Goal: Transaction & Acquisition: Download file/media

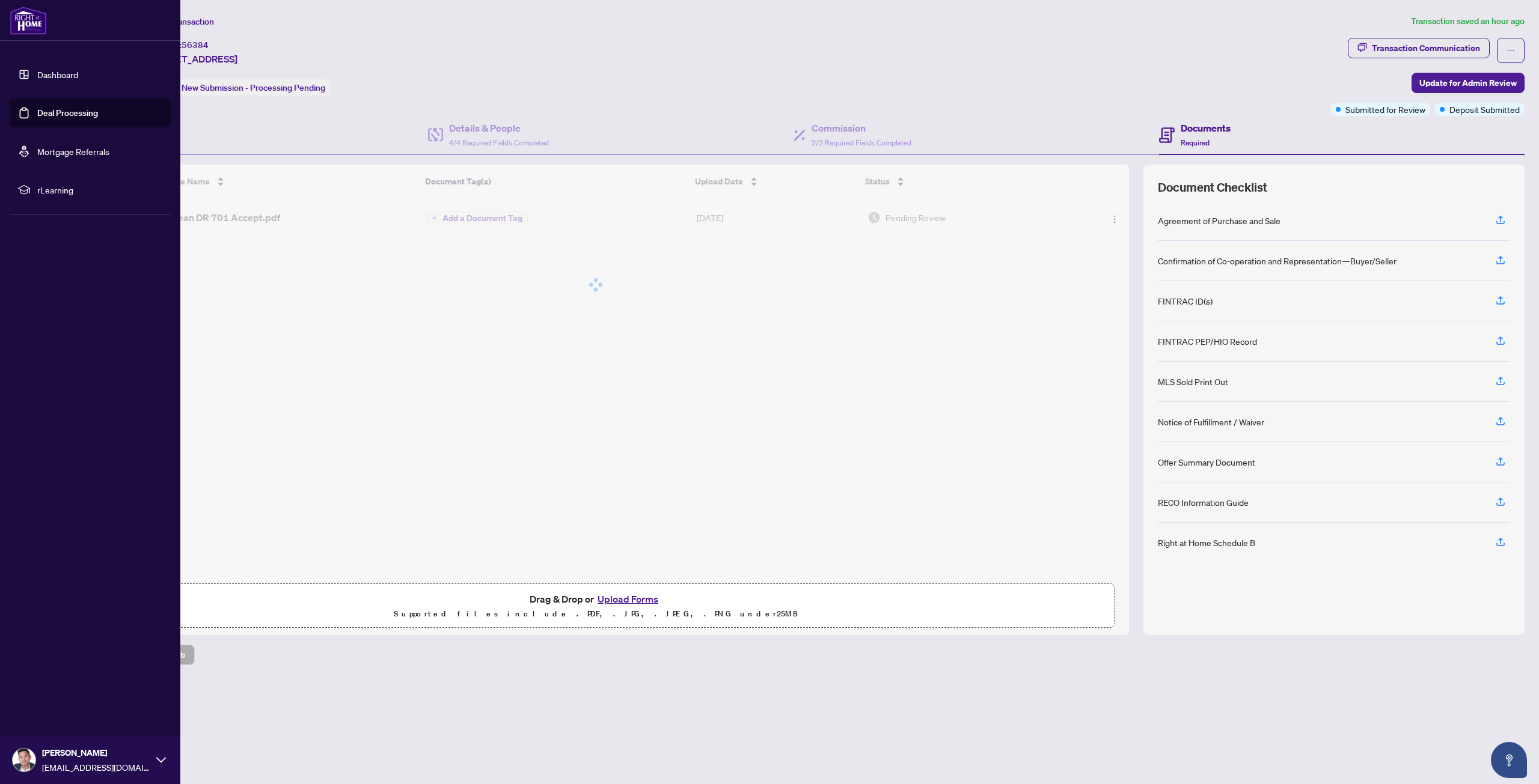
click at [57, 110] on link "Deal Processing" at bounding box center [68, 113] width 61 height 11
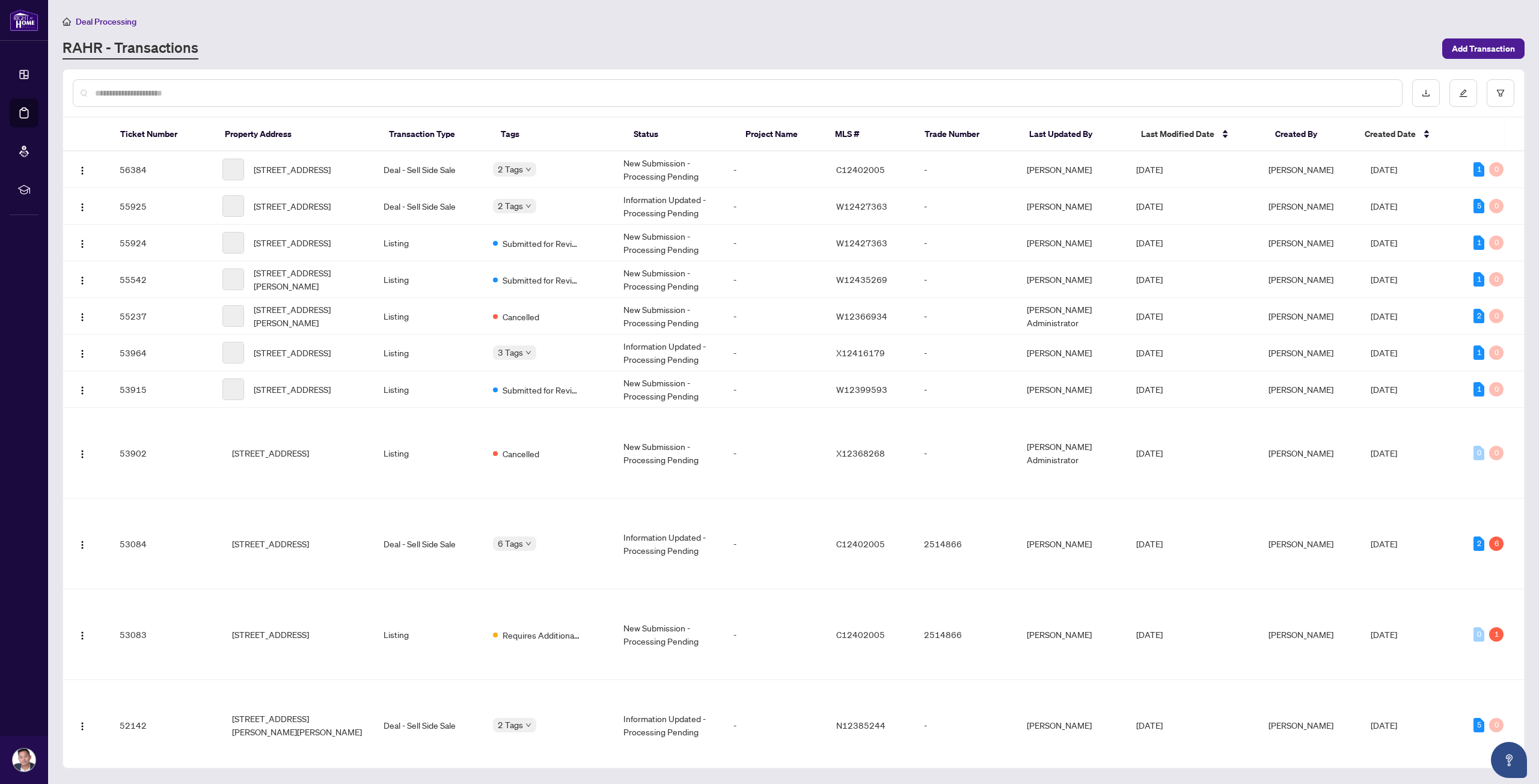
click at [238, 93] on input "text" at bounding box center [743, 93] width 1297 height 14
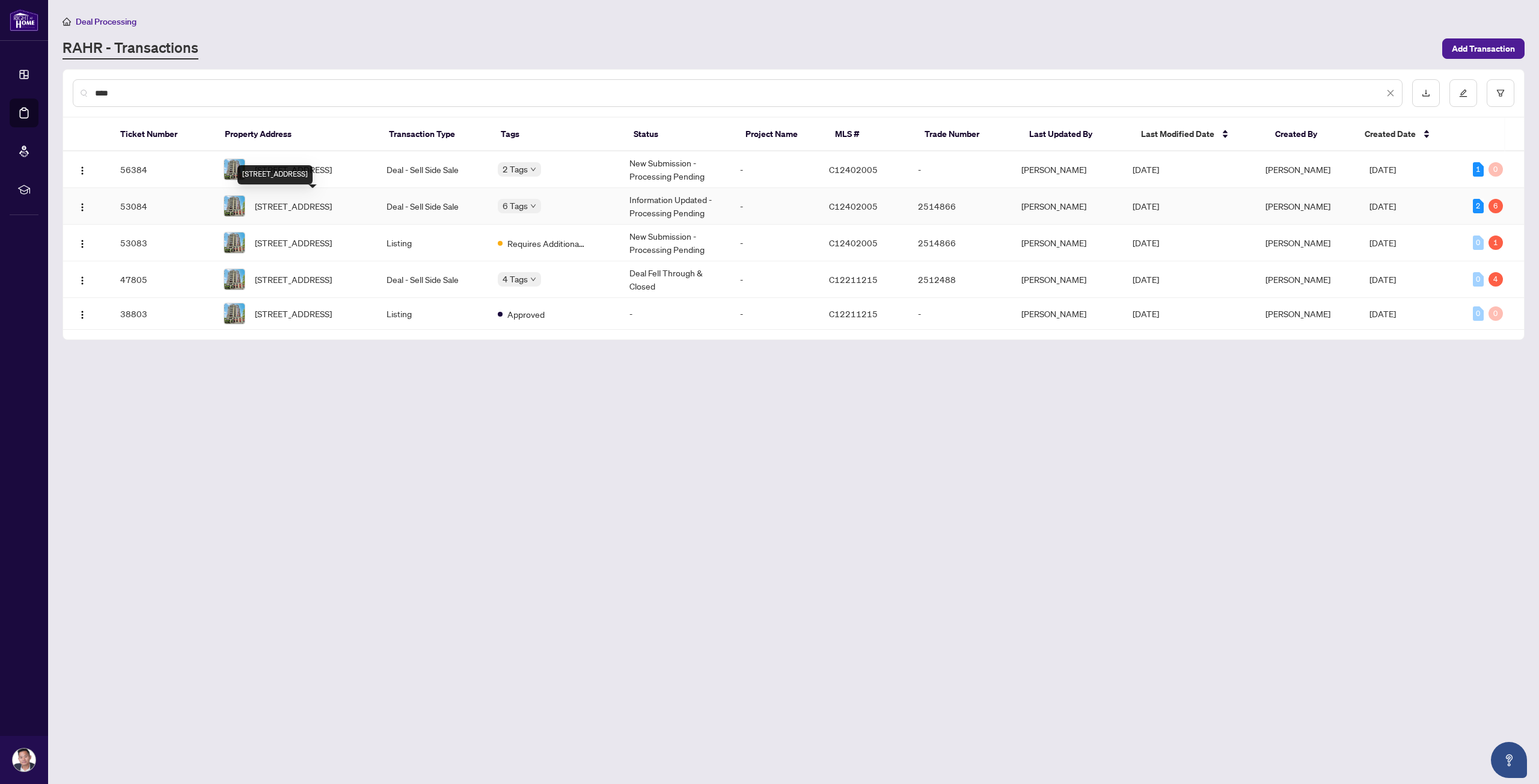
type input "****"
click at [332, 211] on span "[STREET_ADDRESS]" at bounding box center [293, 206] width 77 height 14
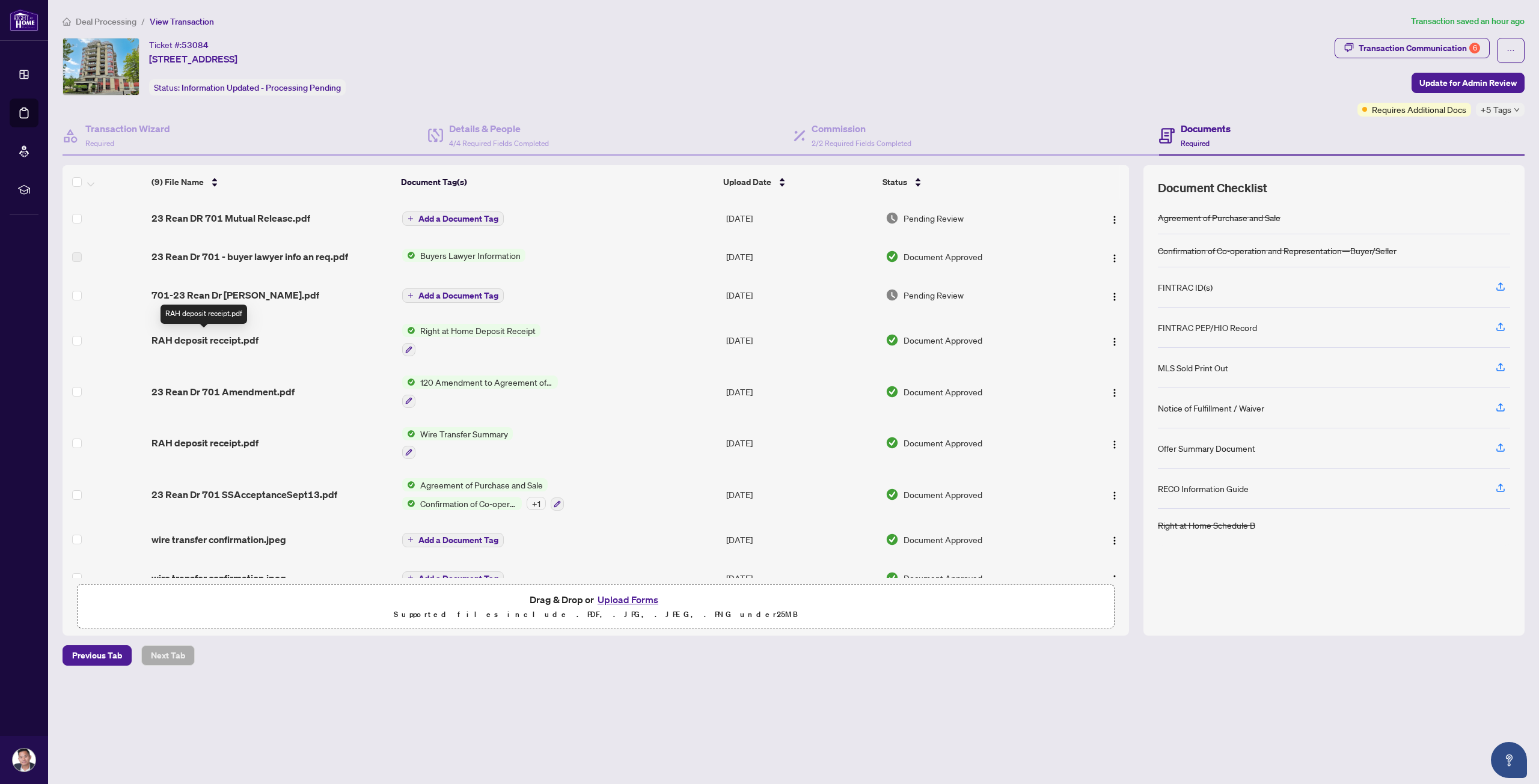
click at [237, 345] on span "RAH deposit receipt.pdf" at bounding box center [205, 340] width 107 height 14
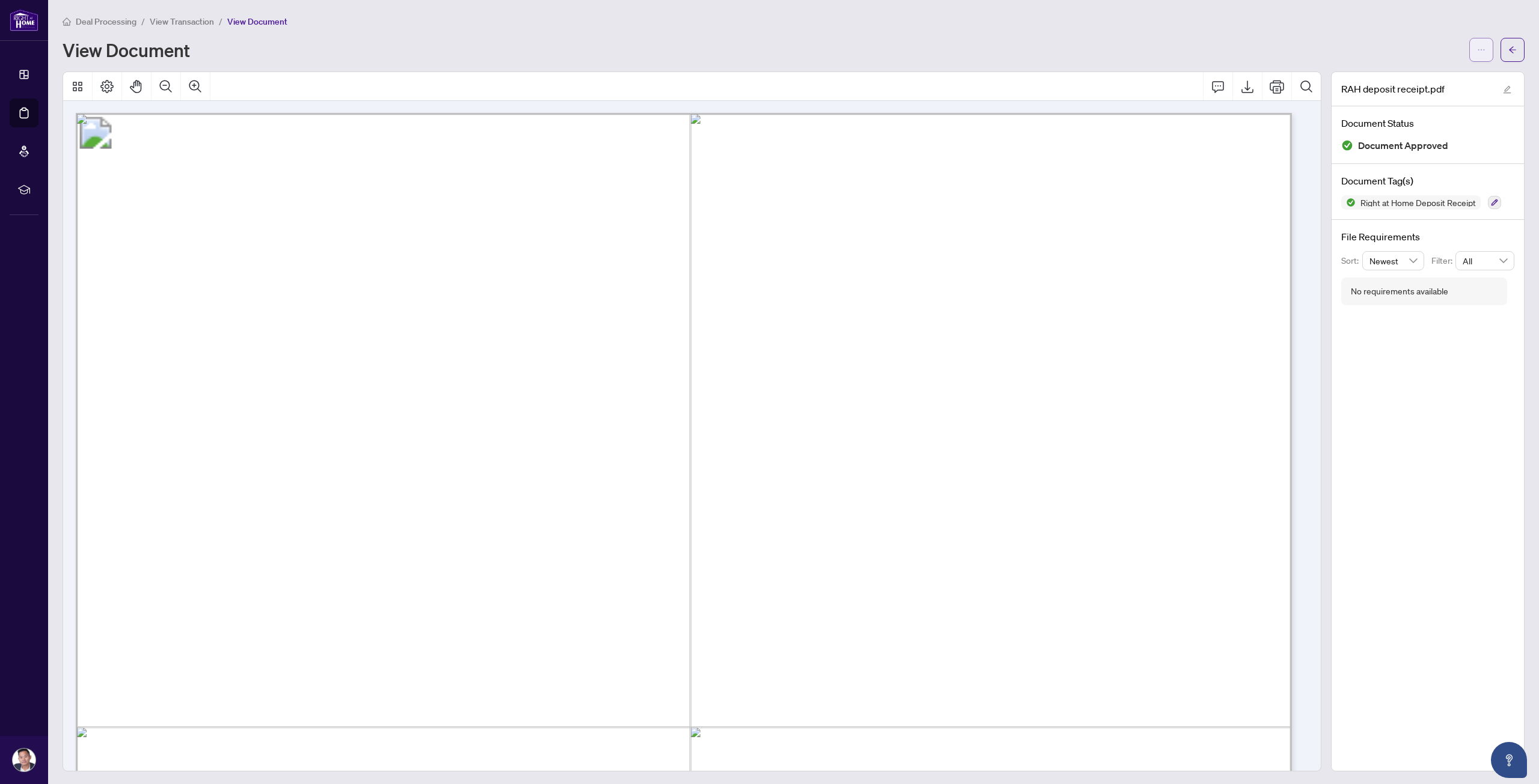
click at [1469, 56] on button "button" at bounding box center [1480, 50] width 24 height 24
click at [1408, 77] on span "Download" at bounding box center [1429, 75] width 92 height 14
